Goal: Information Seeking & Learning: Learn about a topic

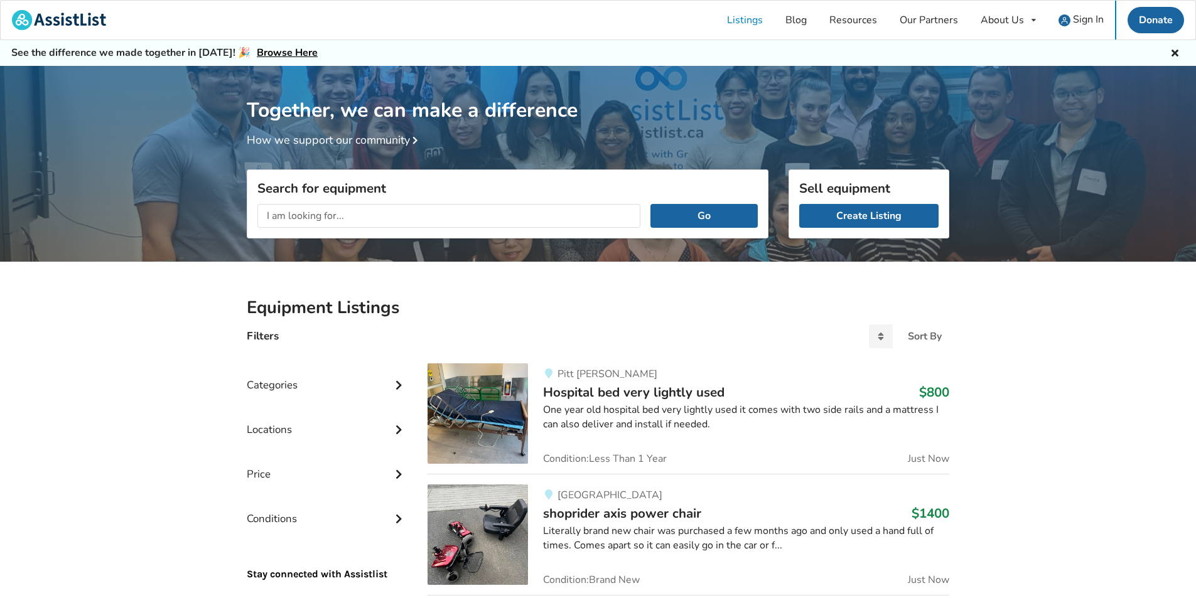
scroll to position [66, 0]
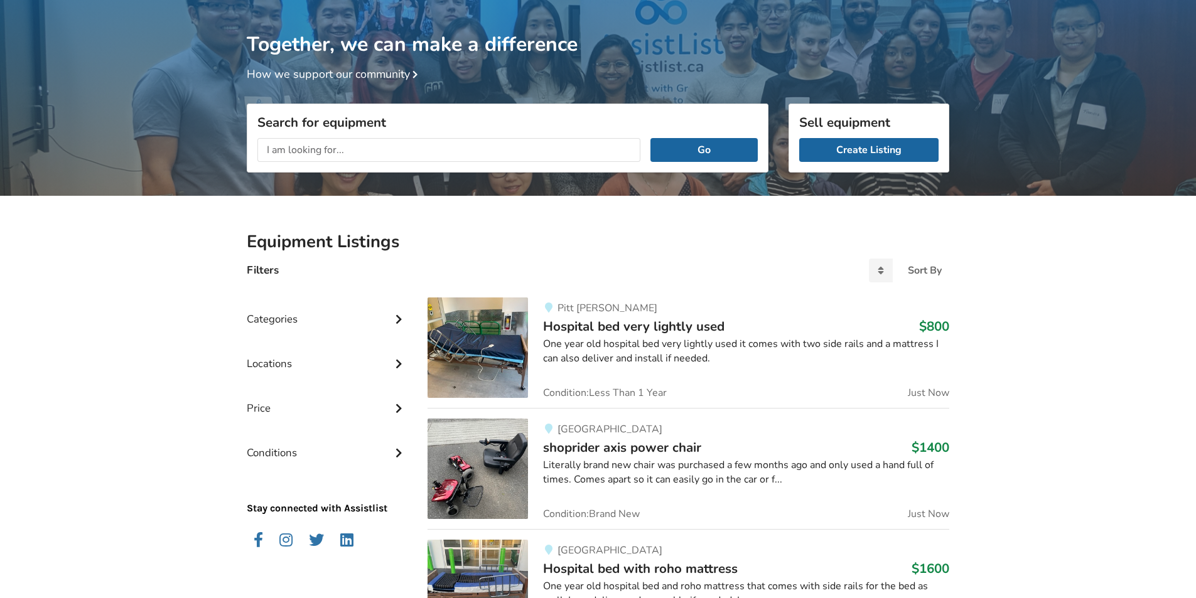
click at [285, 147] on input "text" at bounding box center [448, 150] width 383 height 24
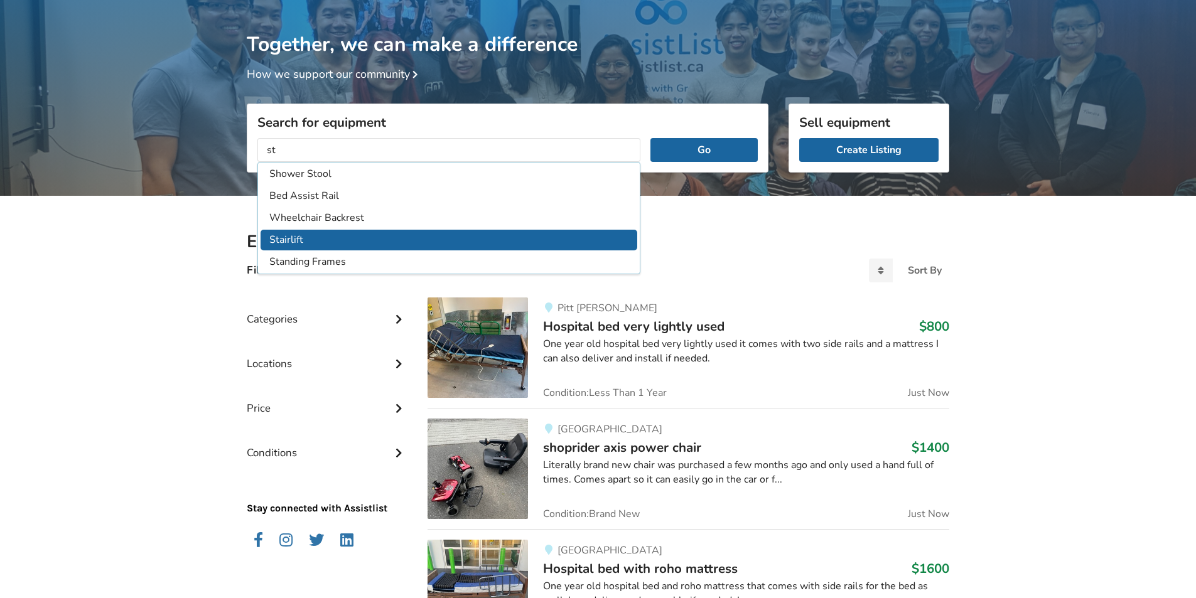
click at [287, 235] on li "Stairlift" at bounding box center [448, 240] width 377 height 21
type input "Stairlift"
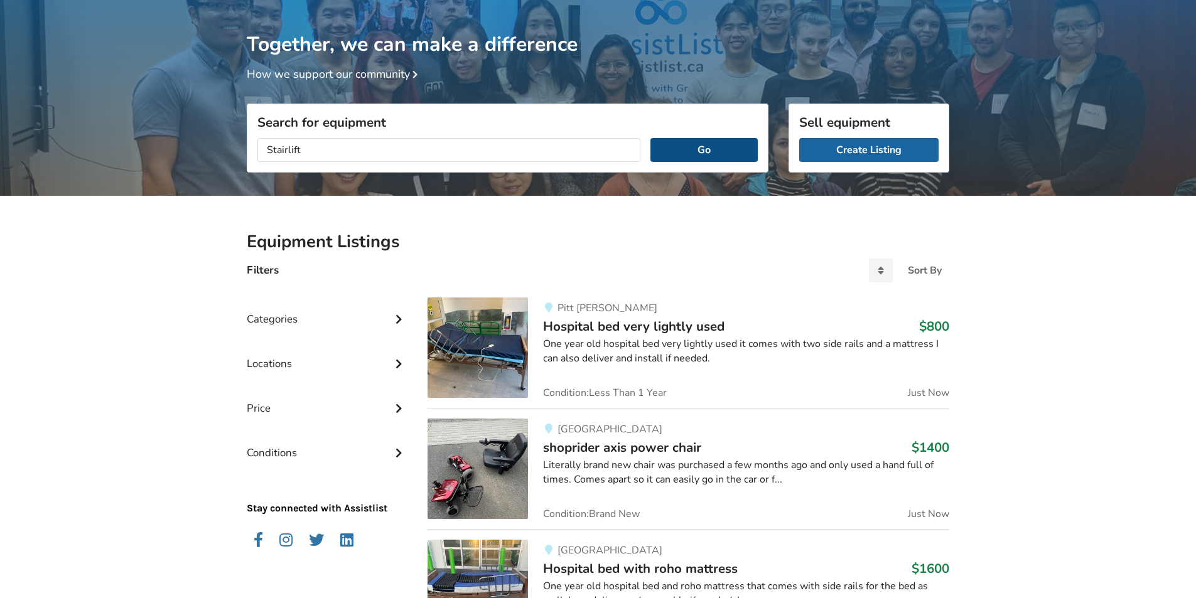
click at [701, 149] on button "Go" at bounding box center [703, 150] width 107 height 24
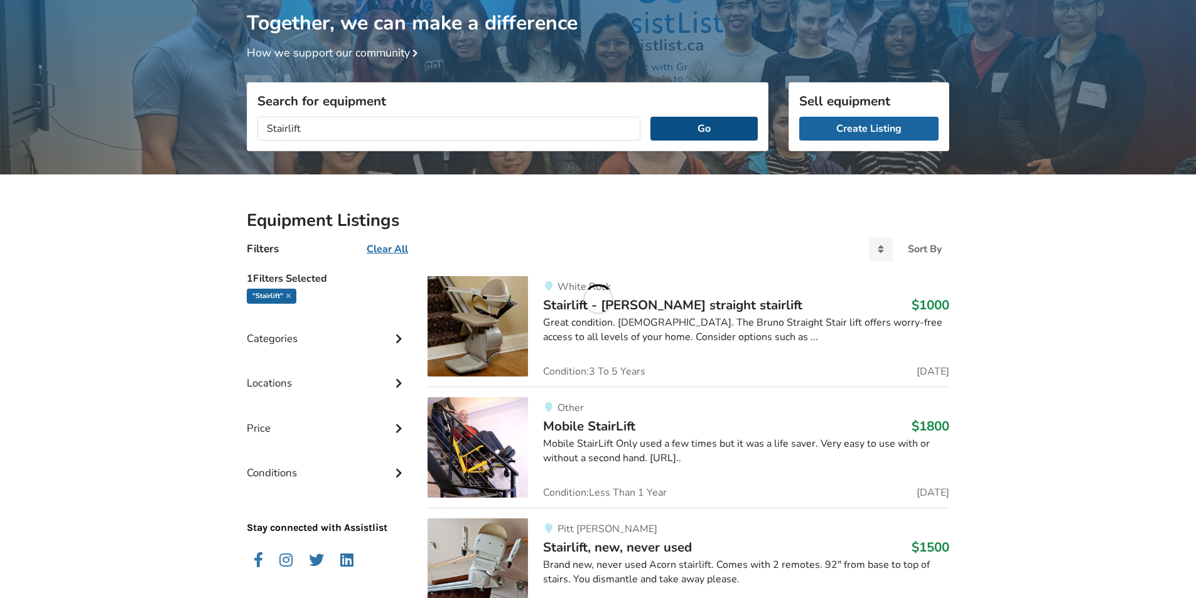
scroll to position [51, 0]
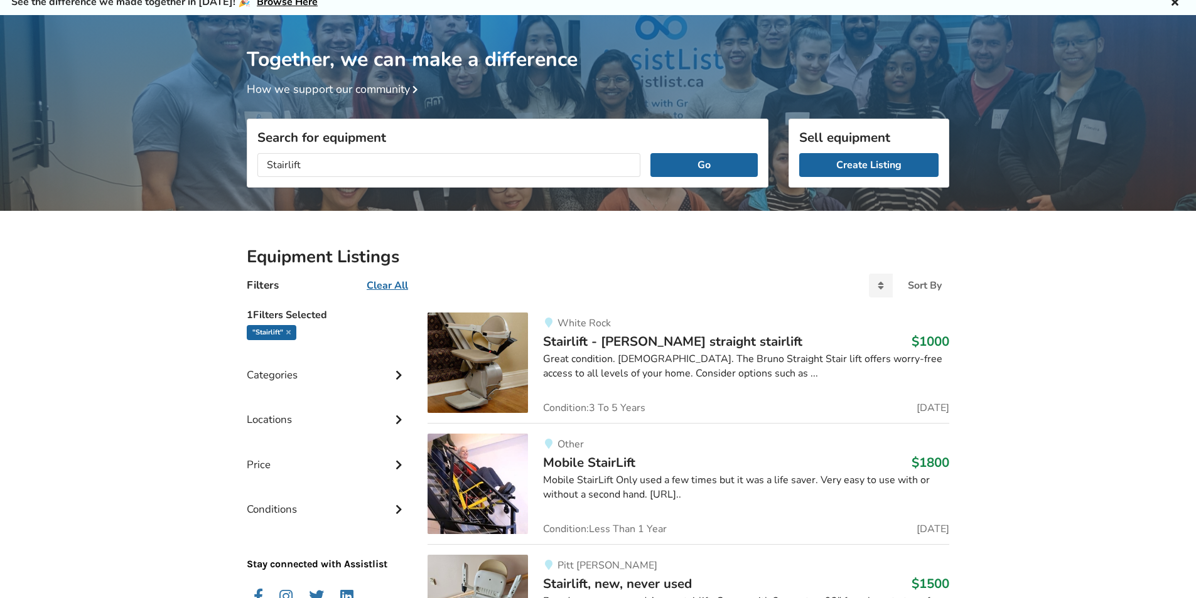
click at [501, 354] on img at bounding box center [477, 363] width 100 height 100
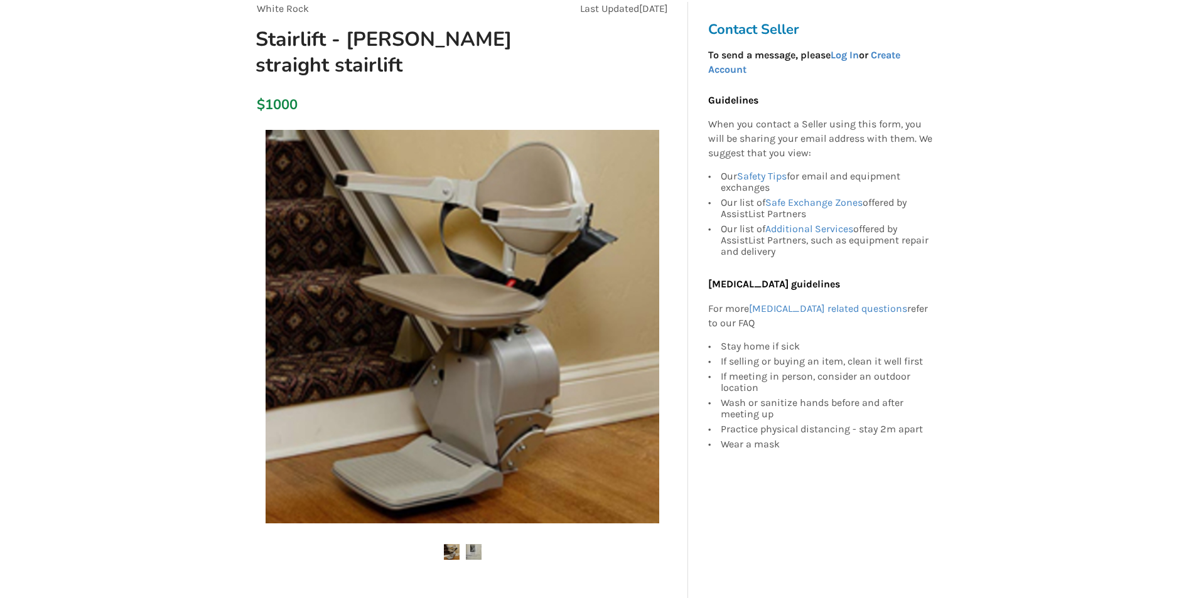
scroll to position [126, 0]
click at [469, 553] on img at bounding box center [474, 551] width 16 height 16
click at [455, 553] on img at bounding box center [452, 551] width 16 height 16
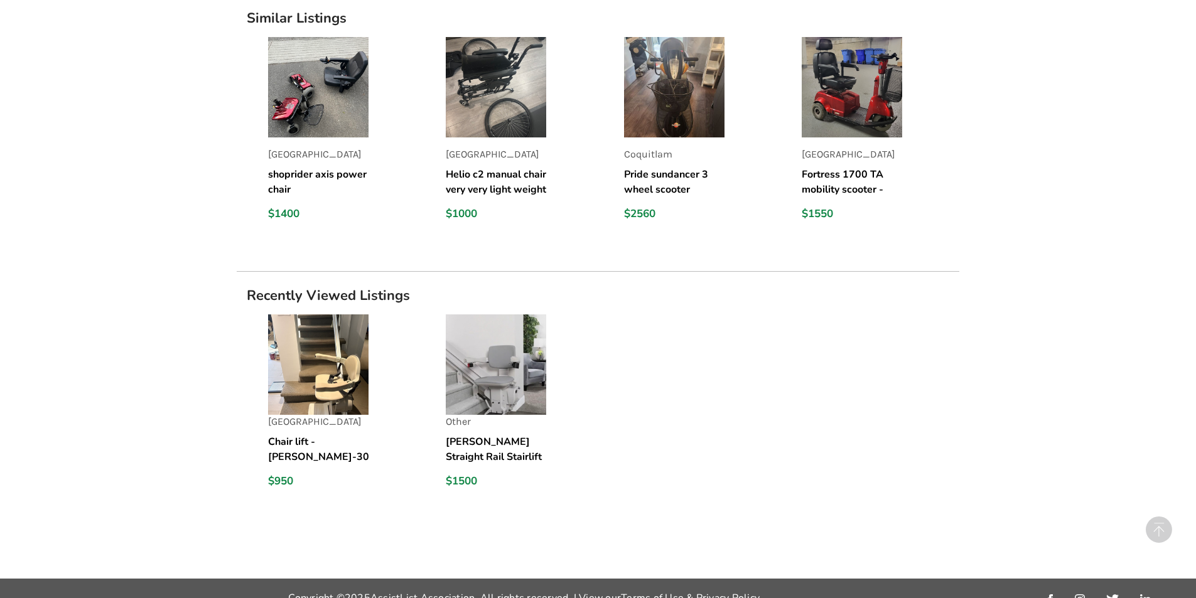
scroll to position [1055, 0]
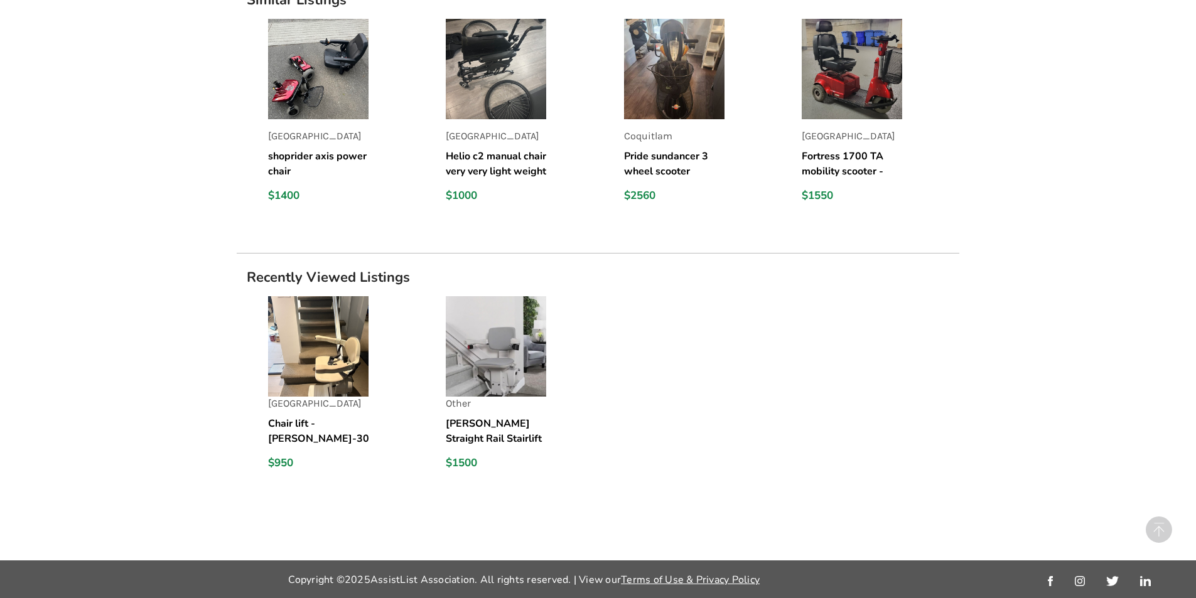
click at [338, 352] on img at bounding box center [318, 346] width 100 height 100
